Goal: Navigation & Orientation: Find specific page/section

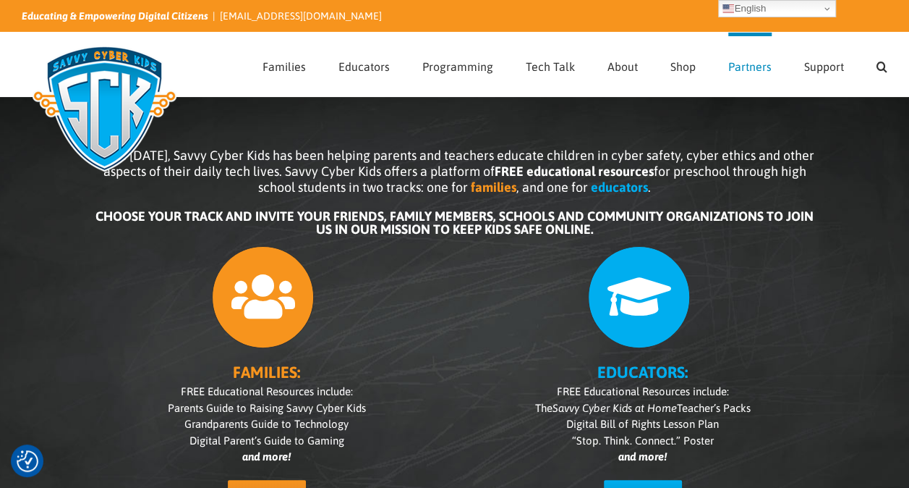
click at [752, 66] on span "Partners" at bounding box center [749, 67] width 43 height 12
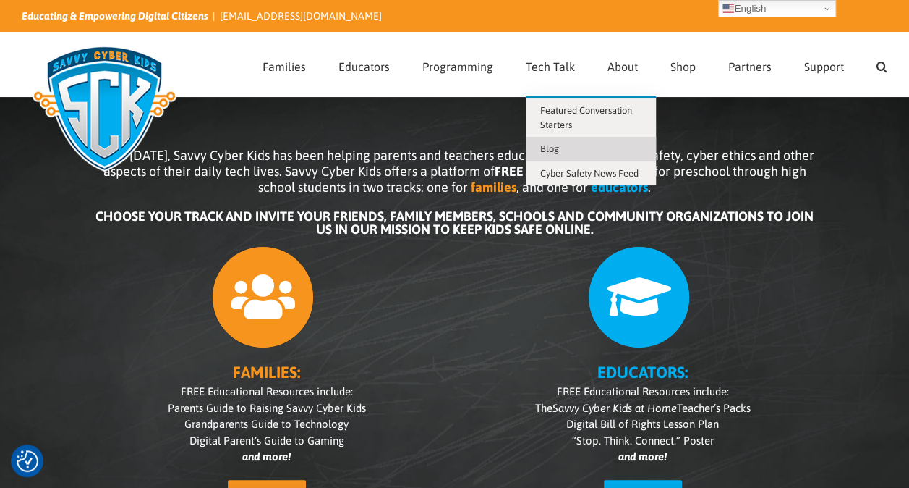
click at [552, 153] on link "Blog" at bounding box center [591, 149] width 130 height 25
